Goal: Task Accomplishment & Management: Complete application form

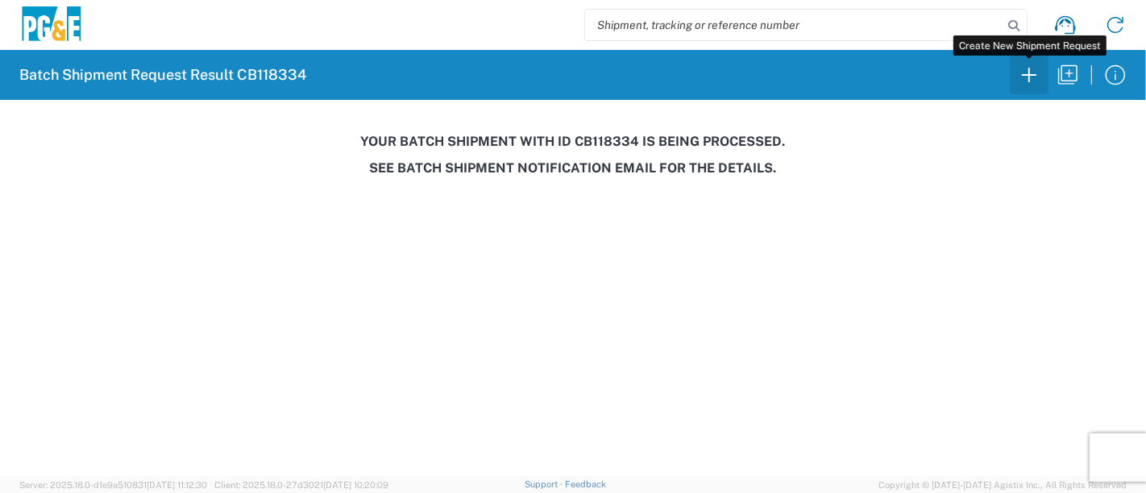
click at [1034, 80] on icon "button" at bounding box center [1029, 75] width 26 height 26
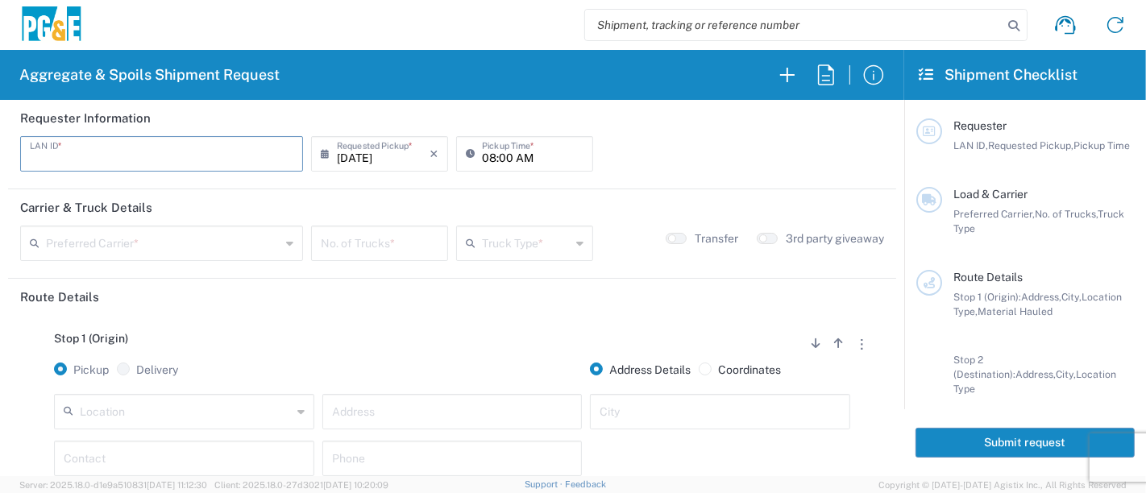
click at [103, 159] on input "text" at bounding box center [162, 153] width 264 height 28
type input "J0M2"
click at [482, 155] on input "08:00 AM" at bounding box center [533, 153] width 102 height 28
click at [499, 158] on input "08:00 AM" at bounding box center [533, 153] width 102 height 28
type input "08:30 AM"
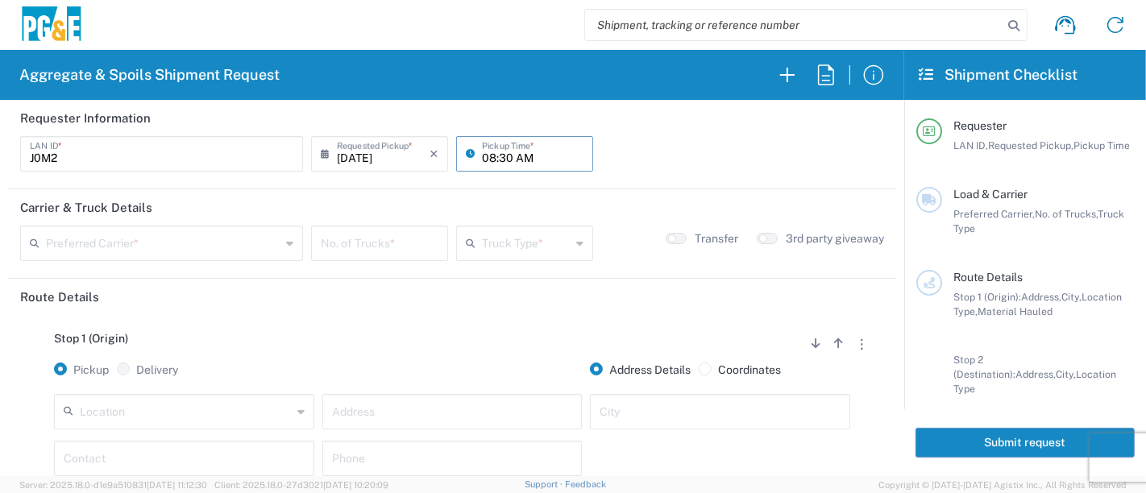
click at [181, 235] on input "text" at bounding box center [163, 242] width 235 height 28
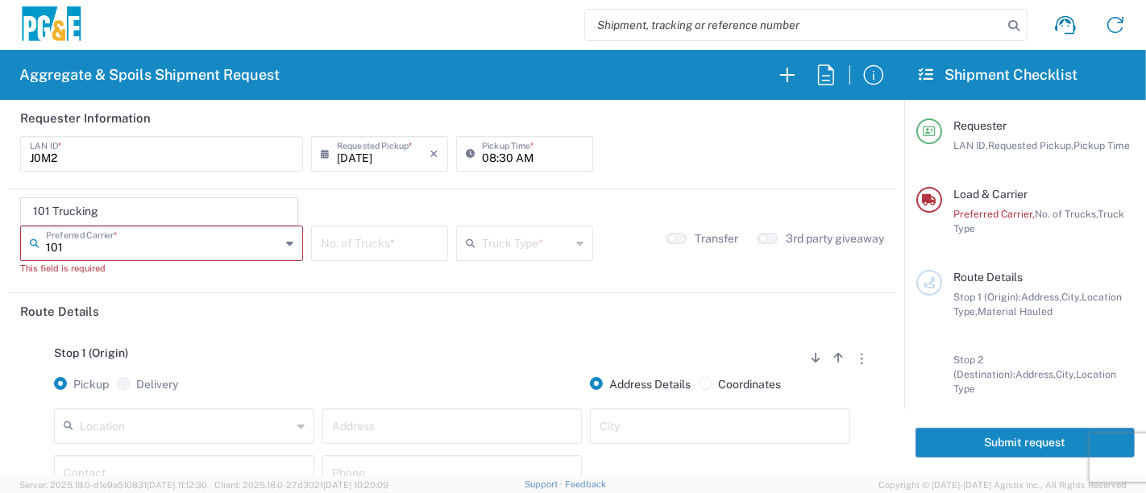
click at [85, 212] on span "101 Trucking" at bounding box center [159, 211] width 275 height 25
type input "101 Trucking"
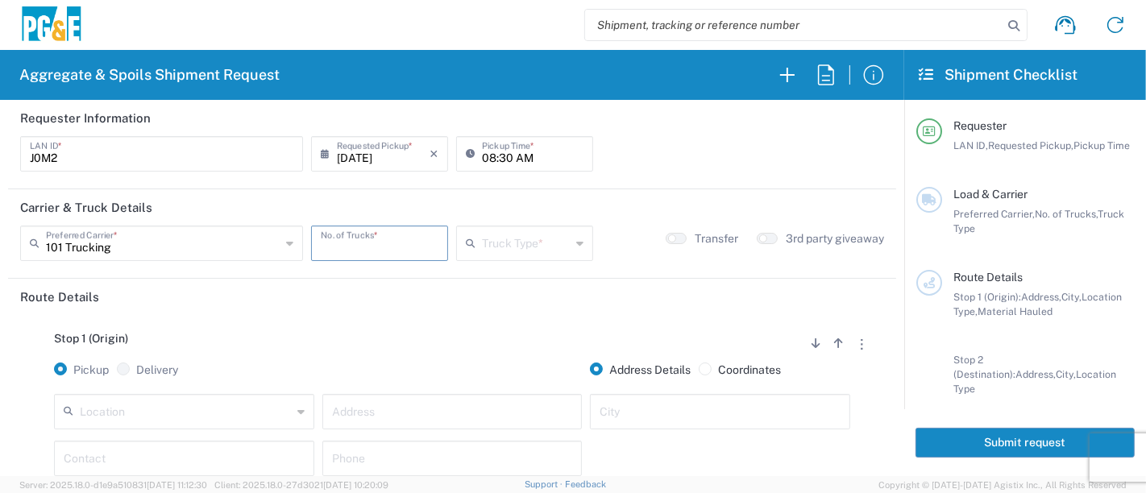
click at [372, 251] on input "number" at bounding box center [380, 242] width 118 height 28
type input "3"
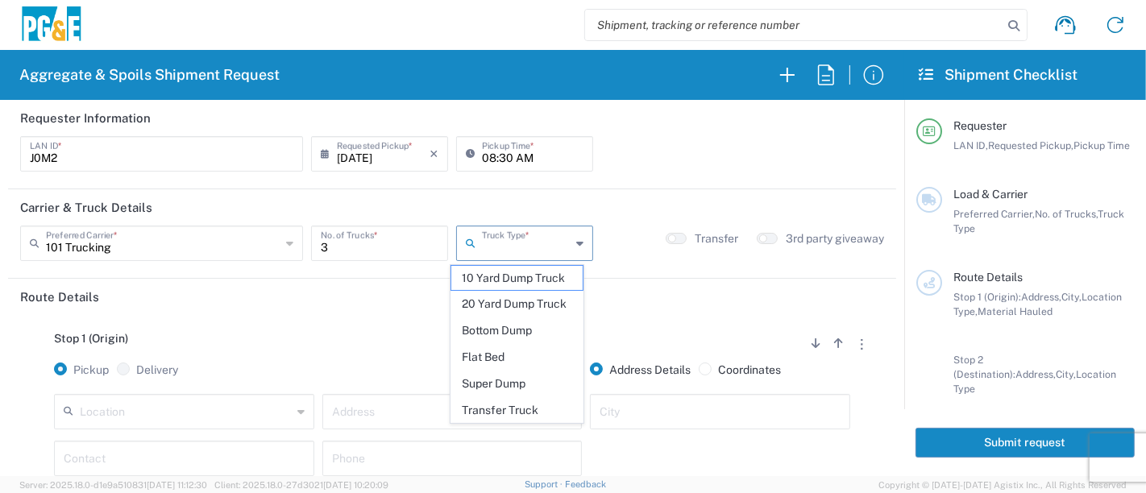
drag, startPoint x: 516, startPoint y: 239, endPoint x: 520, endPoint y: 247, distance: 9.0
click at [516, 238] on input "text" at bounding box center [526, 242] width 89 height 28
click at [522, 289] on span "10 Yard Dump Truck" at bounding box center [517, 278] width 132 height 25
type input "10 Yard Dump Truck"
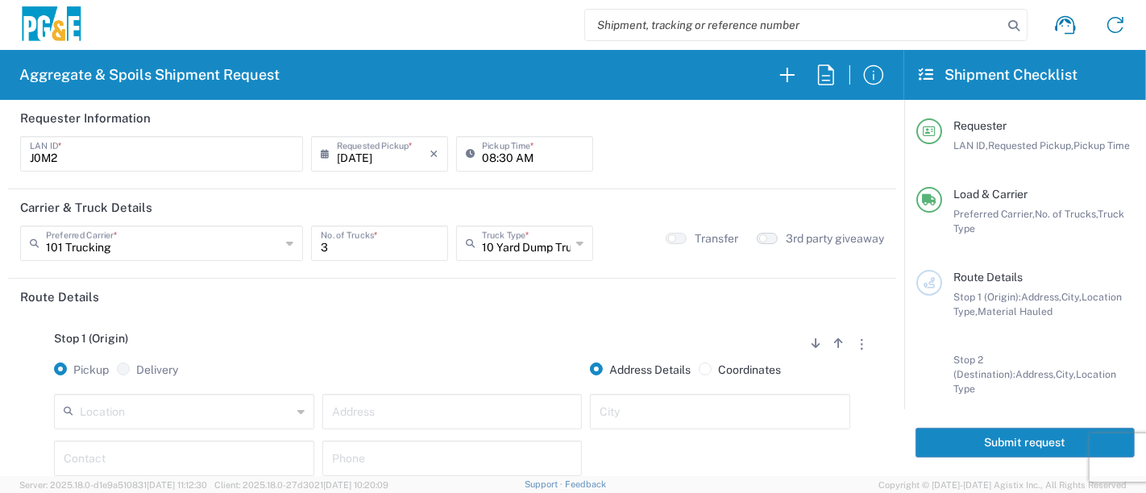
click at [761, 238] on button "button" at bounding box center [767, 238] width 21 height 11
click at [355, 414] on input "text" at bounding box center [452, 411] width 241 height 28
click at [490, 408] on input "text" at bounding box center [452, 411] width 241 height 28
type input "[PERSON_NAME] Dr & Jolon Dr"
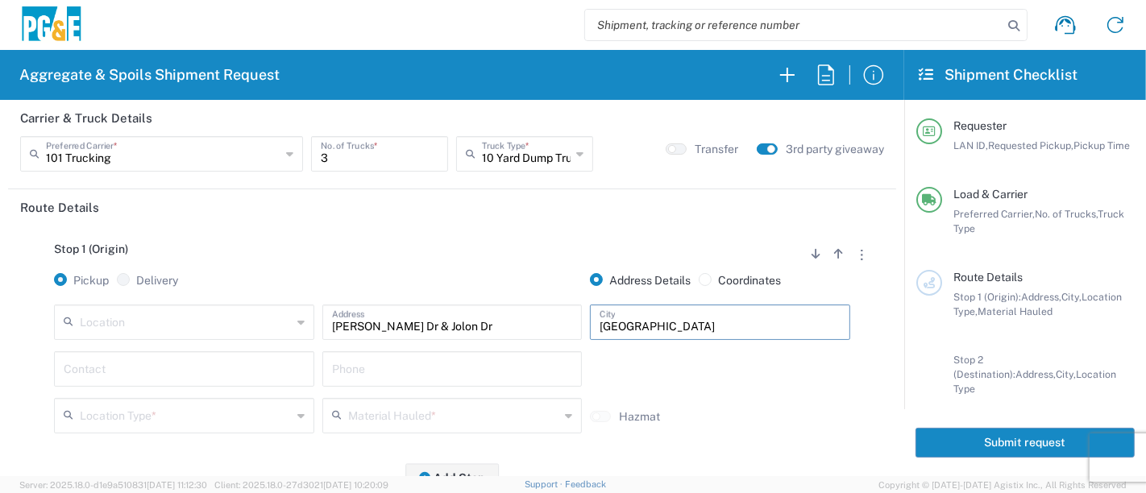
type input "[GEOGRAPHIC_DATA]"
click at [193, 368] on input "text" at bounding box center [184, 368] width 241 height 28
click at [167, 369] on input "text" at bounding box center [184, 368] width 241 height 28
type input "[PERSON_NAME]"
type input "[PHONE_NUMBER]"
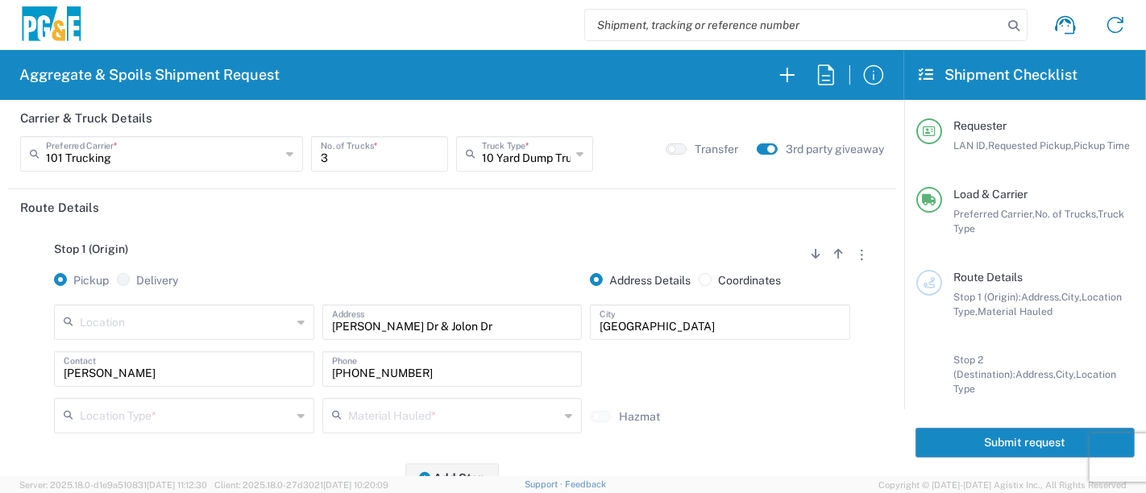
click at [172, 400] on div "Location Type *" at bounding box center [184, 415] width 260 height 35
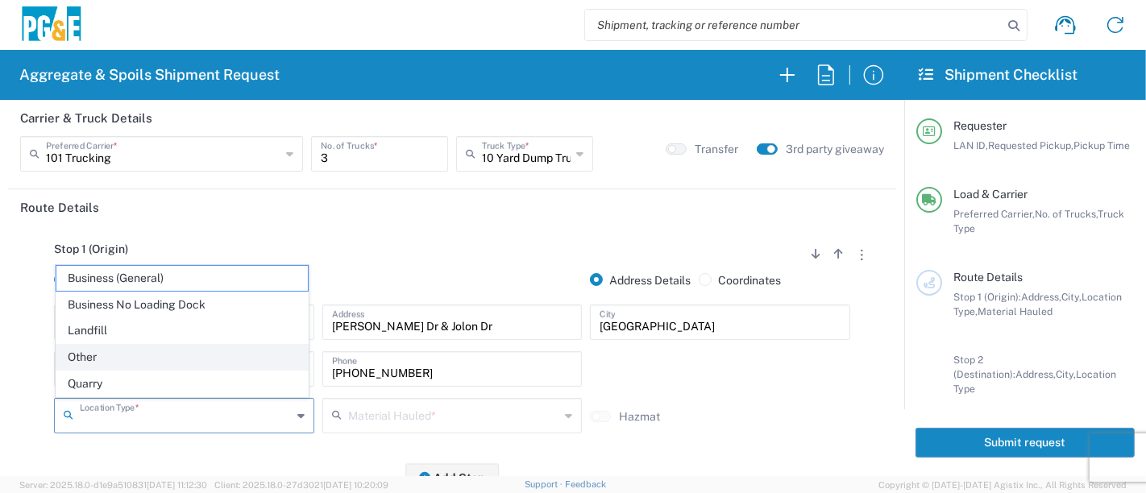
click at [148, 360] on span "Other" at bounding box center [182, 357] width 252 height 25
type input "Other"
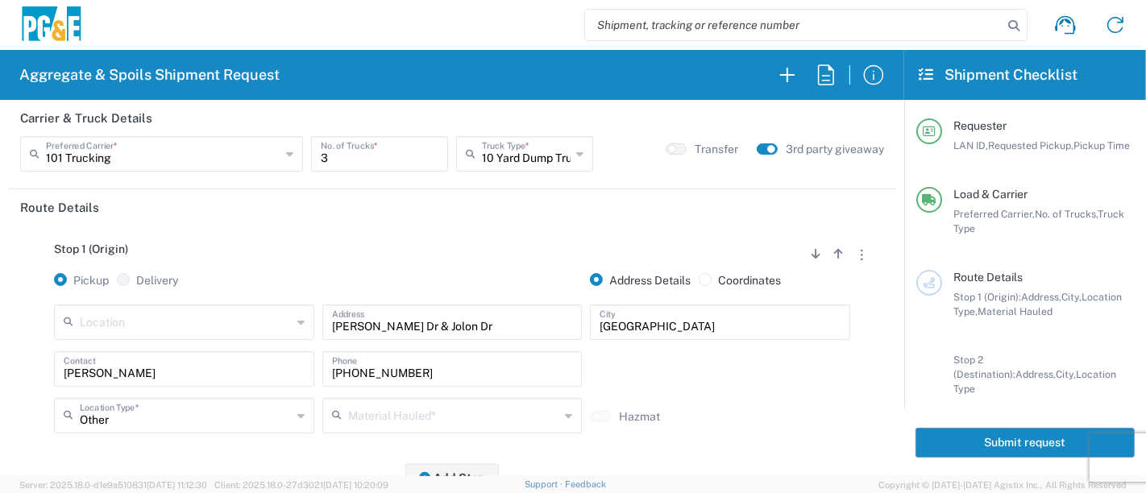
click at [364, 416] on input "text" at bounding box center [454, 415] width 212 height 28
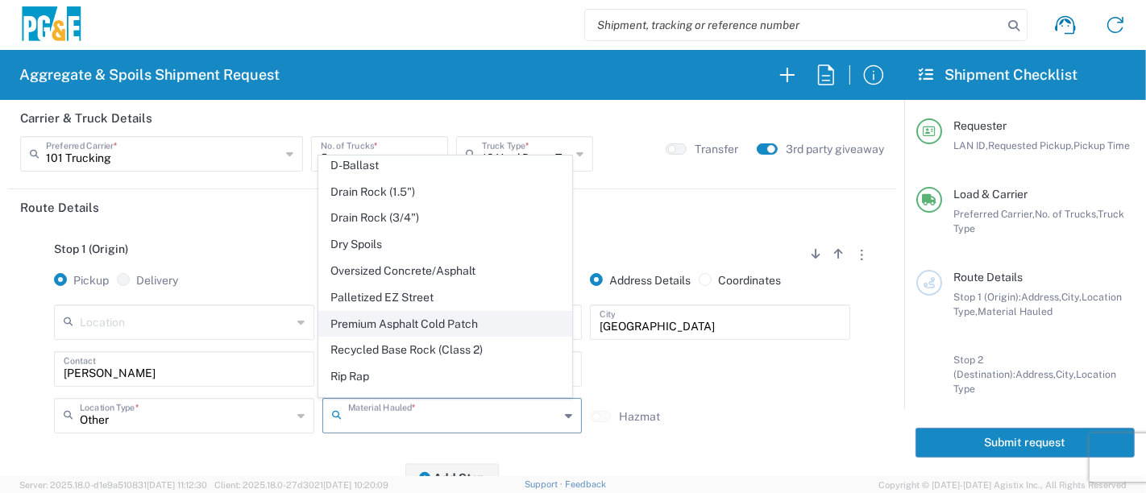
scroll to position [268, 0]
click at [389, 231] on span "Dry Spoils" at bounding box center [445, 243] width 252 height 25
type input "Dry Spoils"
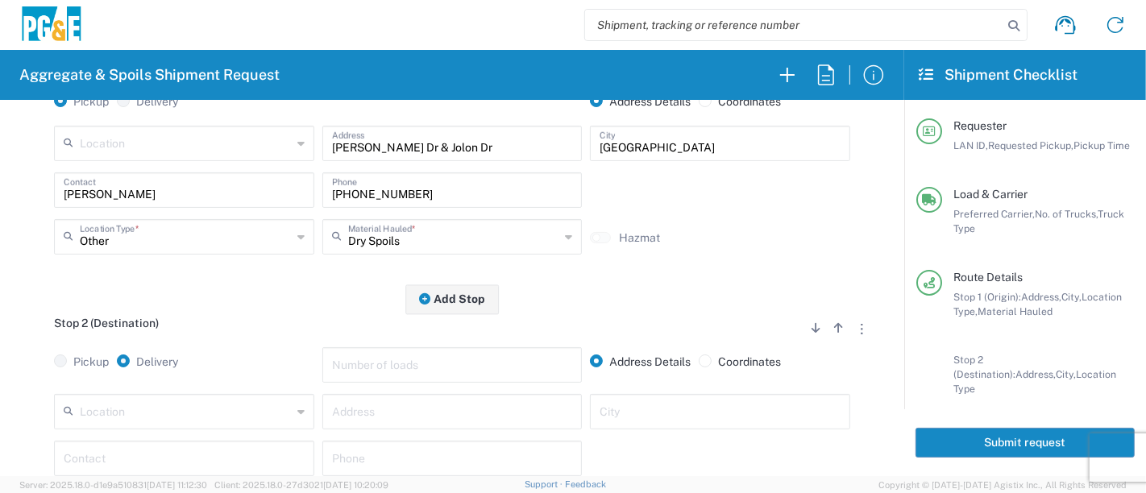
scroll to position [358, 0]
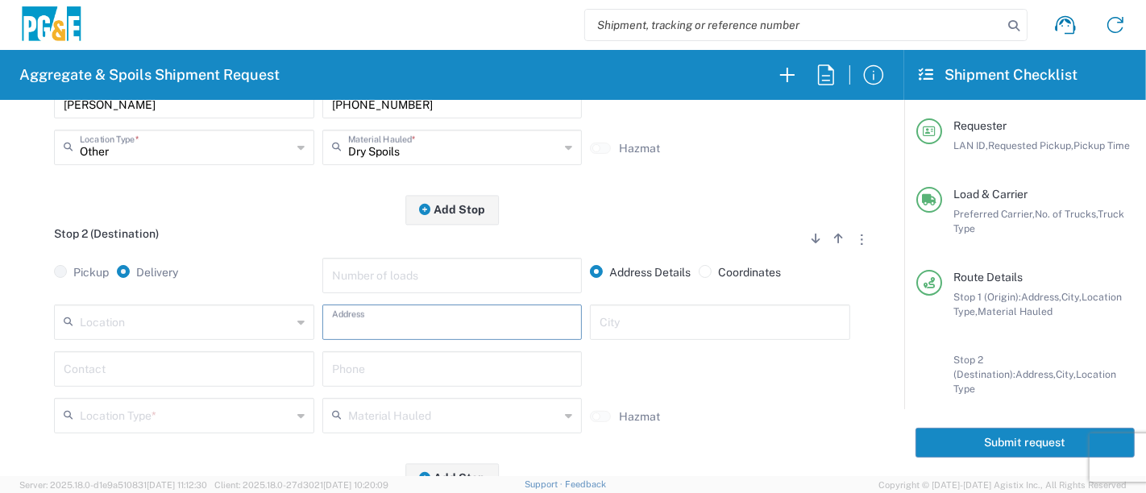
click at [359, 318] on input "text" at bounding box center [452, 321] width 241 height 28
click at [502, 316] on input "text" at bounding box center [452, 321] width 241 height 28
type input "[STREET_ADDRESS][PERSON_NAME]"
type input "W"
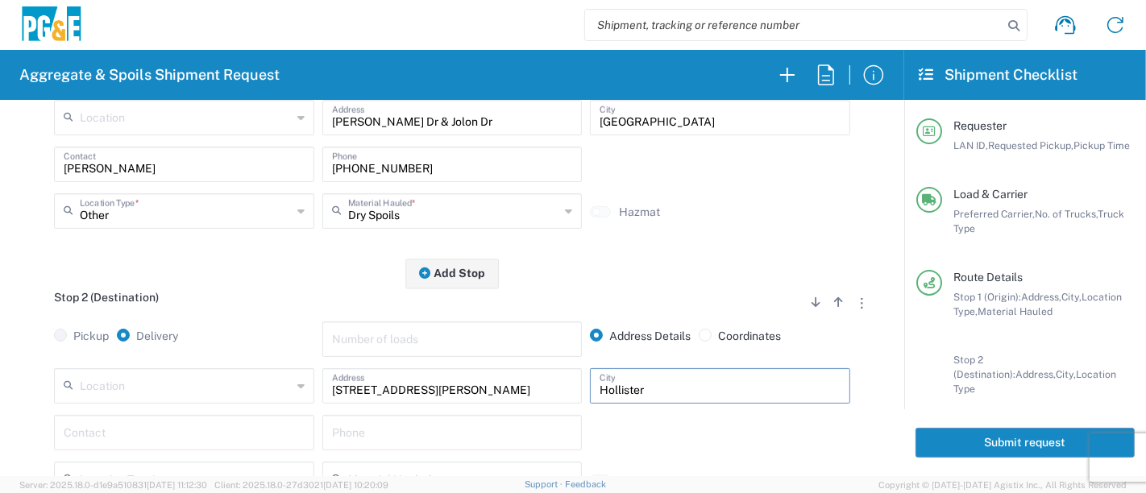
scroll to position [268, 0]
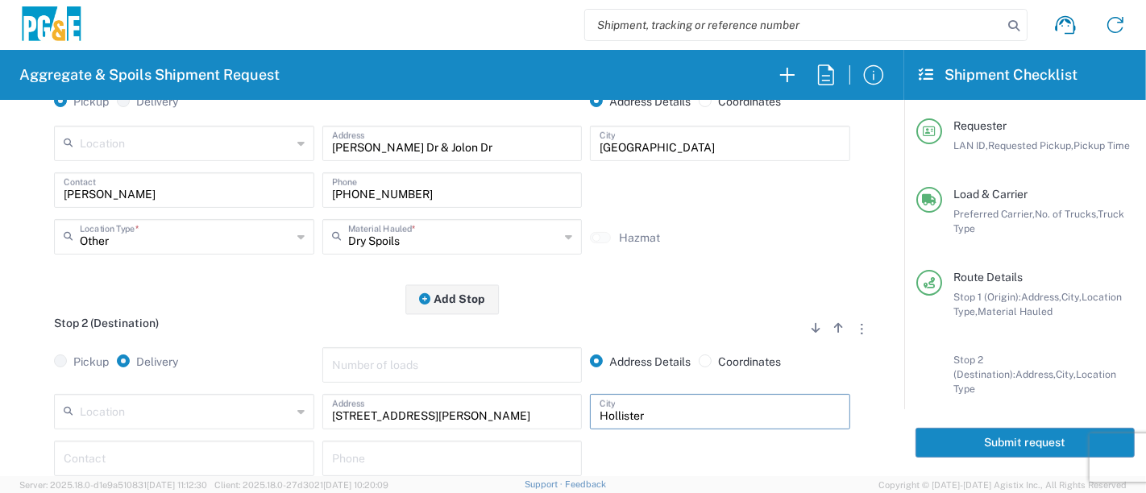
type input "Hollister"
click at [178, 459] on input "text" at bounding box center [184, 457] width 241 height 28
type input "[PERSON_NAME]"
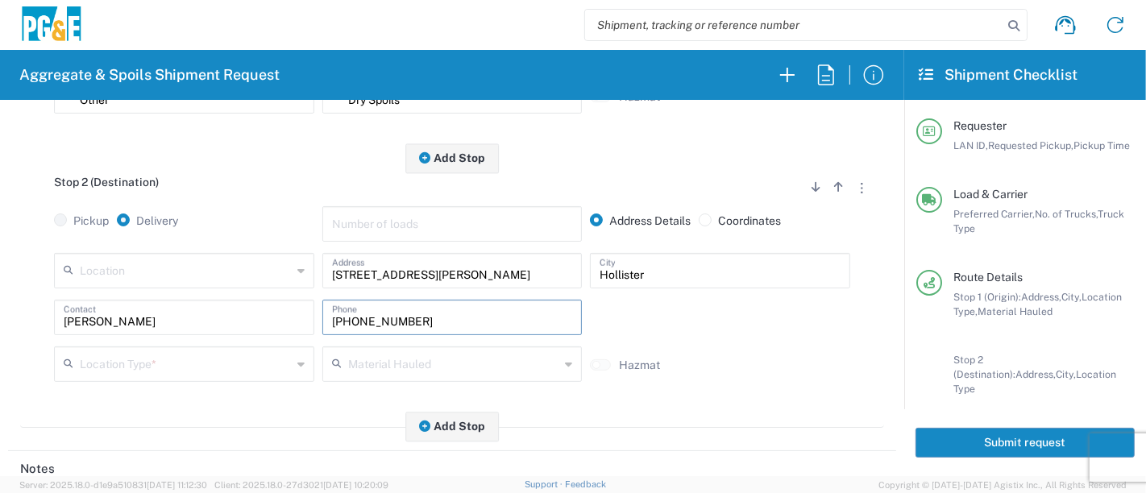
scroll to position [447, 0]
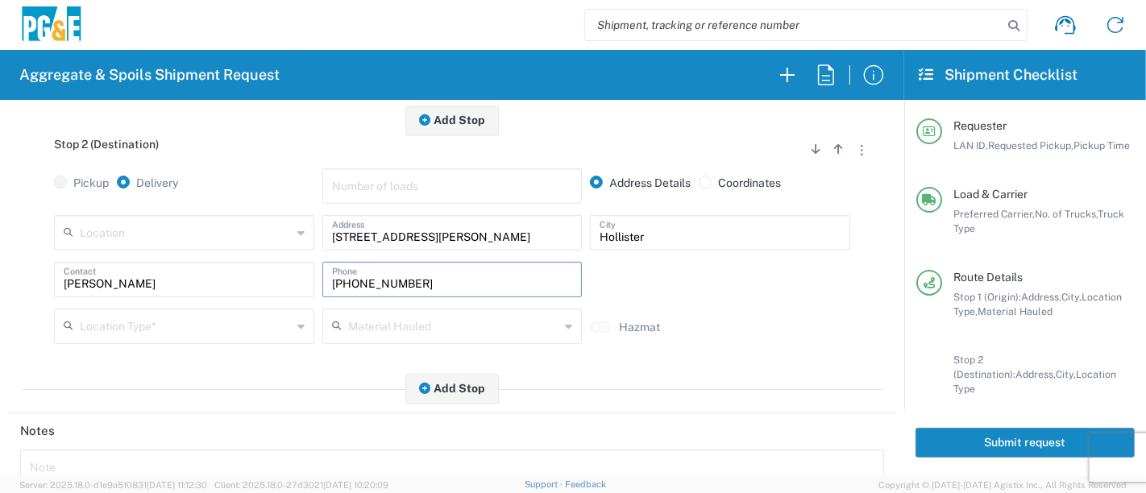
type input "[PHONE_NUMBER]"
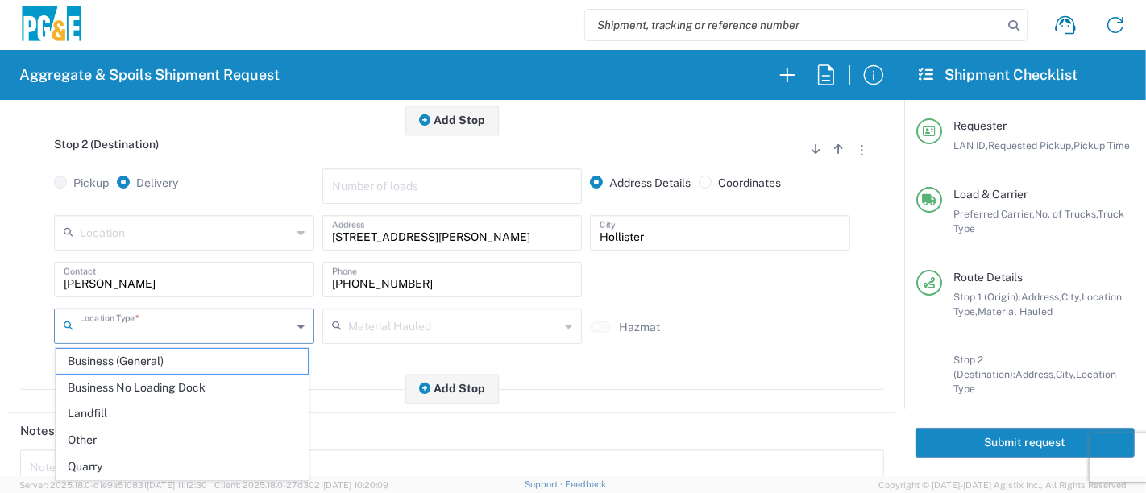
click at [195, 318] on input "text" at bounding box center [186, 325] width 212 height 28
click at [168, 431] on span "Other" at bounding box center [182, 440] width 252 height 25
type input "Other"
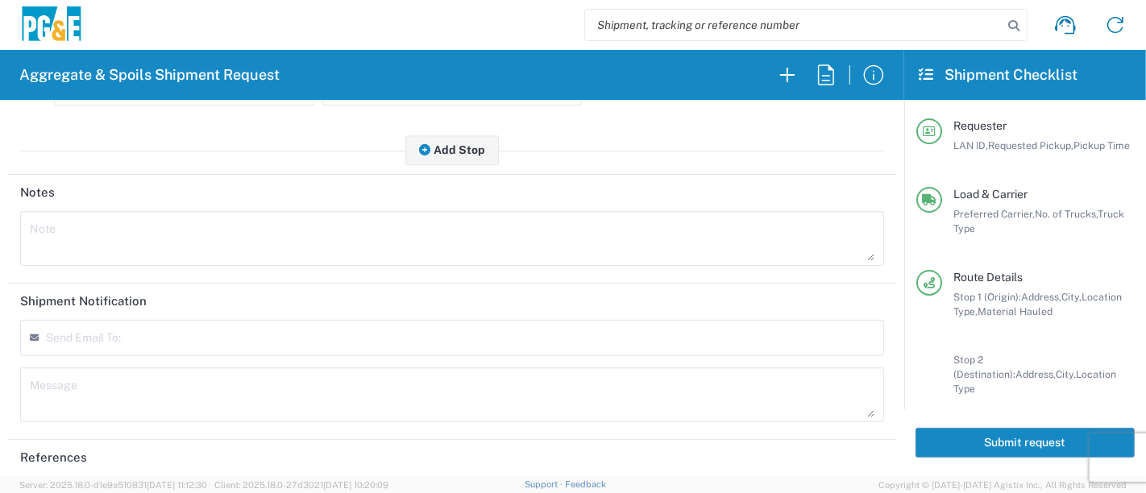
scroll to position [734, 0]
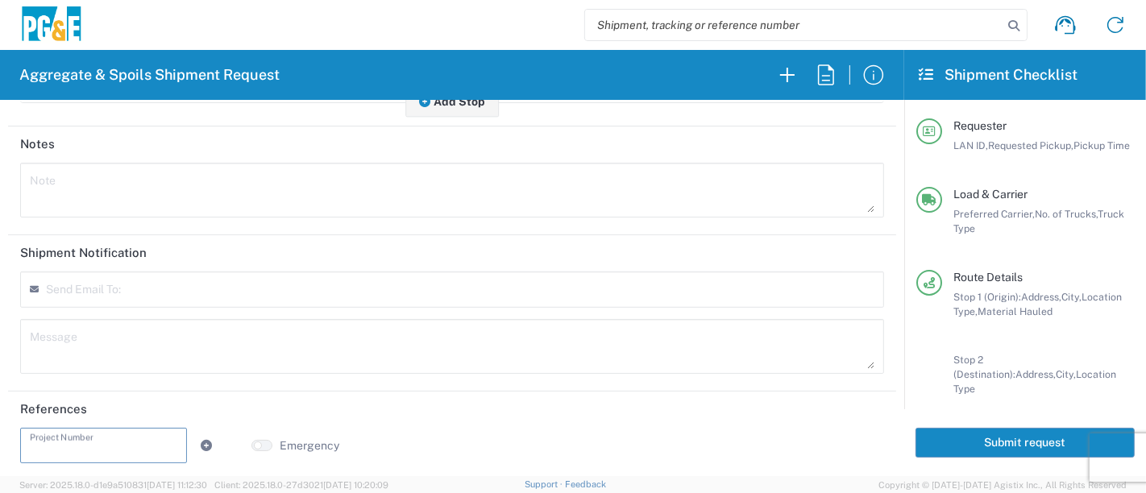
click at [121, 431] on input "text" at bounding box center [104, 444] width 148 height 28
click at [94, 442] on input "text" at bounding box center [104, 444] width 148 height 28
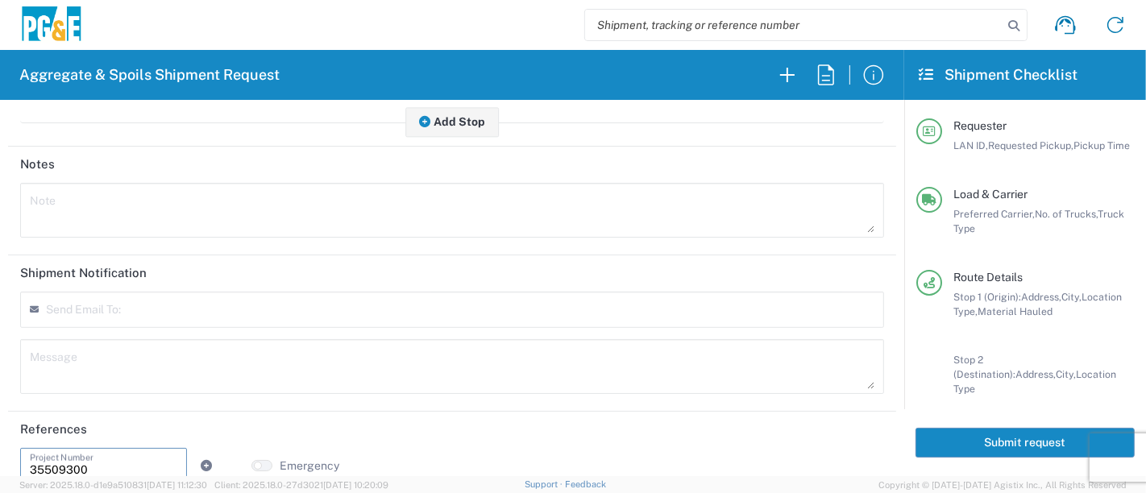
scroll to position [716, 0]
type input "35509300"
click at [92, 311] on input "text" at bounding box center [124, 314] width 141 height 15
click at [981, 441] on button "Submit request" at bounding box center [1025, 443] width 219 height 30
